Goal: Task Accomplishment & Management: Complete application form

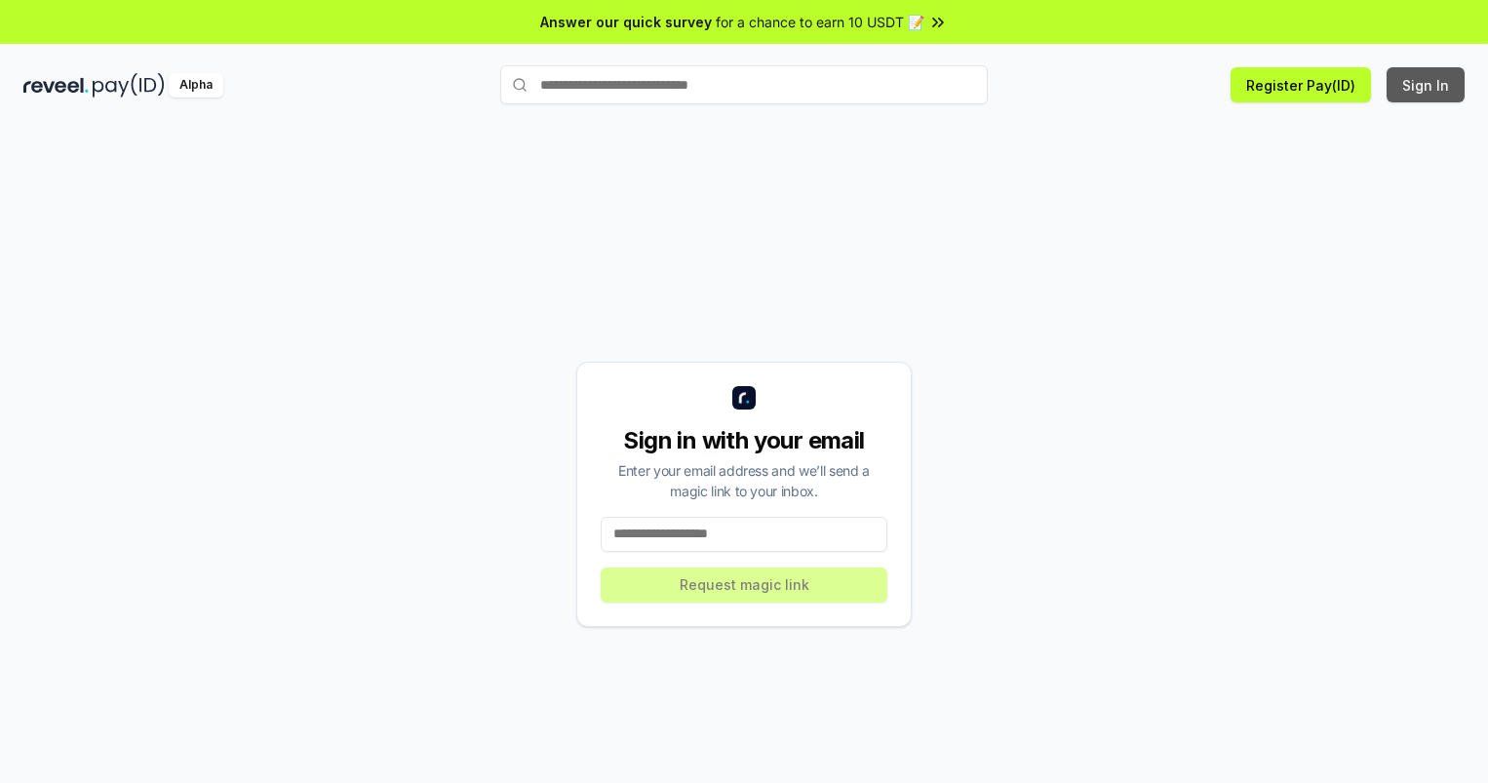
click at [1427, 85] on button "Sign In" at bounding box center [1426, 84] width 78 height 35
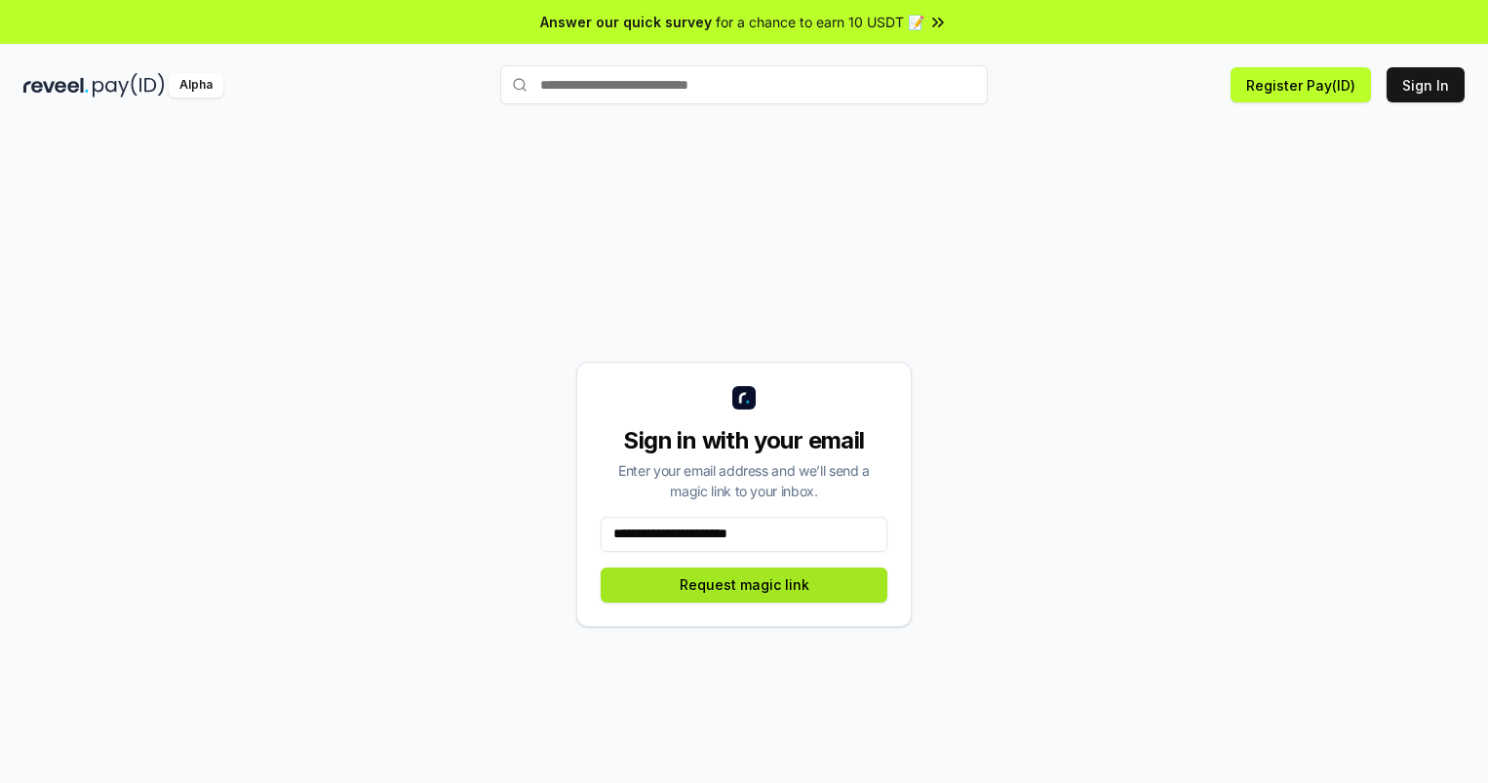
type input "**********"
click at [744, 584] on button "Request magic link" at bounding box center [744, 585] width 287 height 35
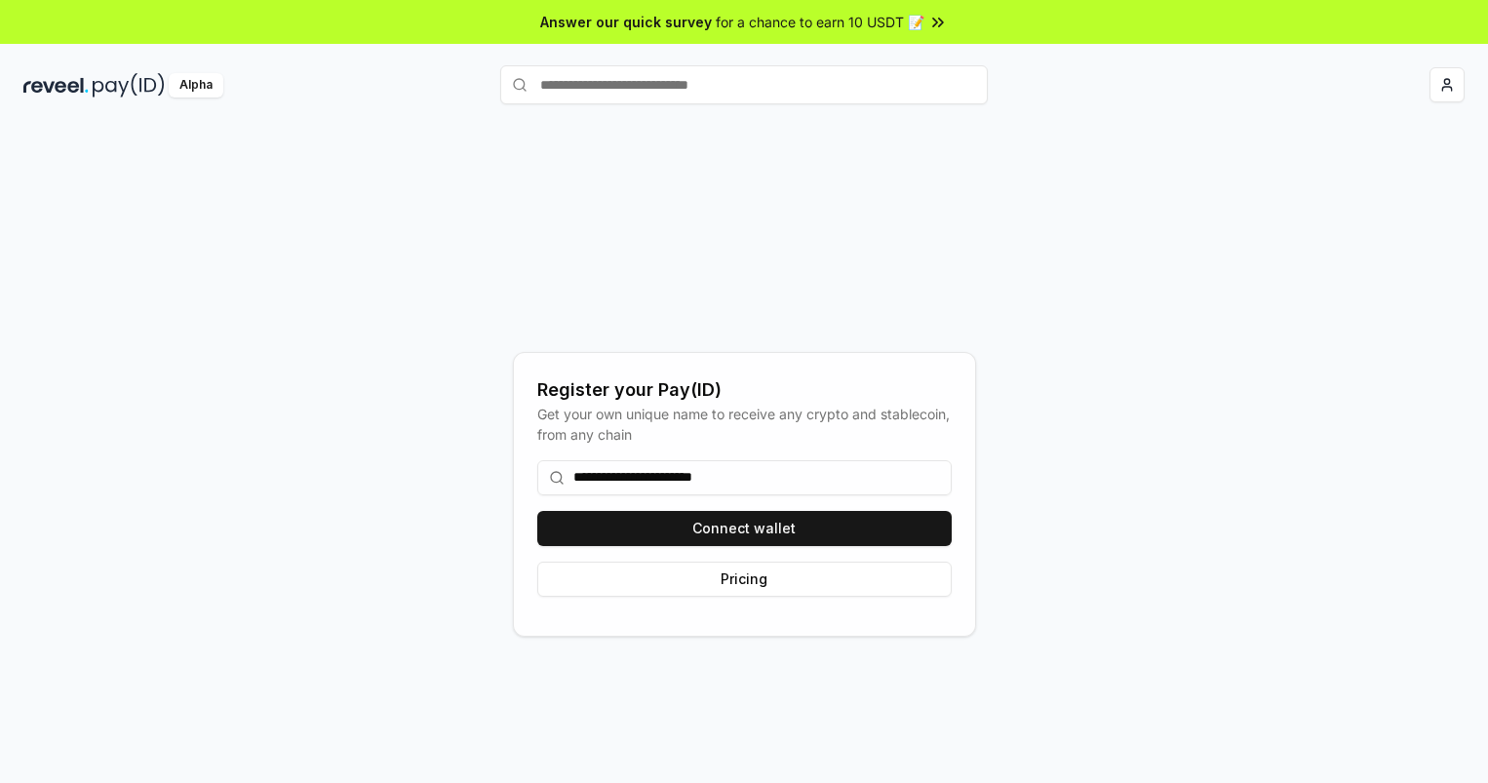
type input "**********"
